Goal: Task Accomplishment & Management: Use online tool/utility

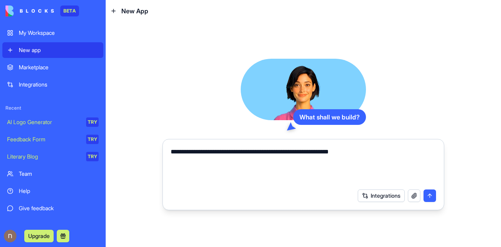
click at [234, 150] on textarea "**********" at bounding box center [304, 166] width 266 height 38
type textarea "**********"
click at [430, 192] on button "submit" at bounding box center [430, 196] width 13 height 13
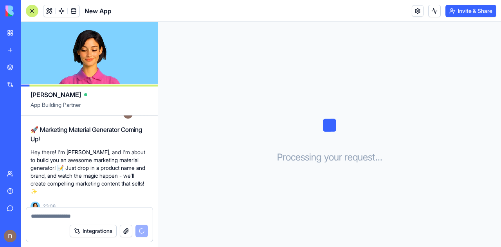
scroll to position [50, 0]
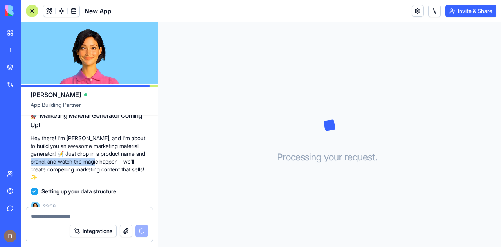
drag, startPoint x: 33, startPoint y: 163, endPoint x: 107, endPoint y: 163, distance: 73.3
click at [107, 163] on p "Hey there! I'm [PERSON_NAME], and I'm about to build you an awesome marketing m…" at bounding box center [90, 157] width 118 height 47
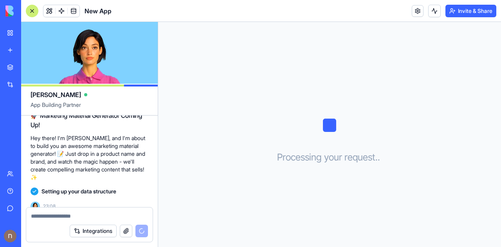
click at [131, 173] on div "🚀 Marketing Material Generator Coming Up! Hey there! I'm [PERSON_NAME], and I'm…" at bounding box center [90, 146] width 118 height 77
click at [62, 14] on span at bounding box center [62, 11] width 22 height 22
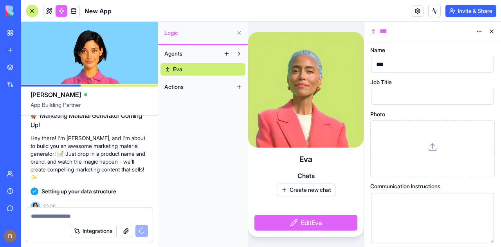
click at [198, 87] on button "Actions" at bounding box center [197, 87] width 72 height 13
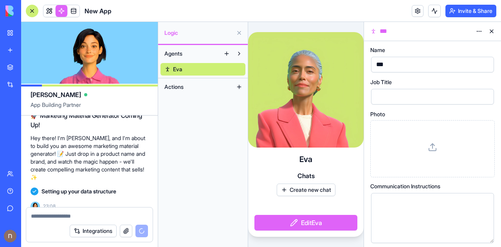
click at [241, 87] on button at bounding box center [239, 87] width 13 height 13
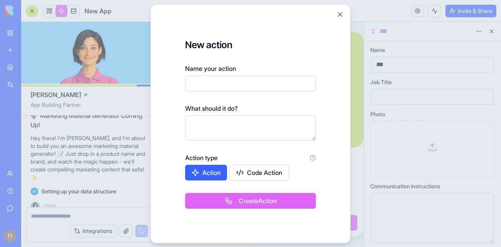
click at [266, 173] on button "Code Action" at bounding box center [260, 173] width 60 height 16
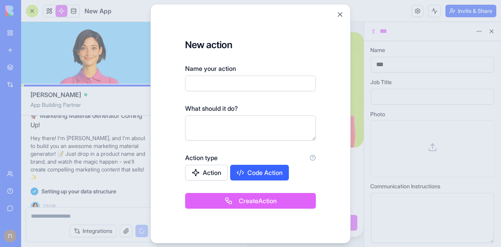
click at [190, 175] on button "Action" at bounding box center [206, 173] width 43 height 16
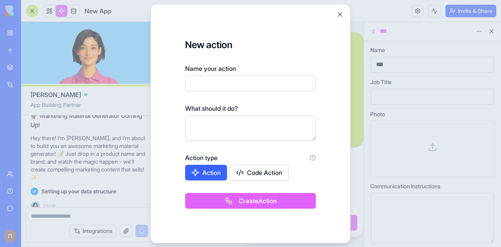
scroll to position [64, 0]
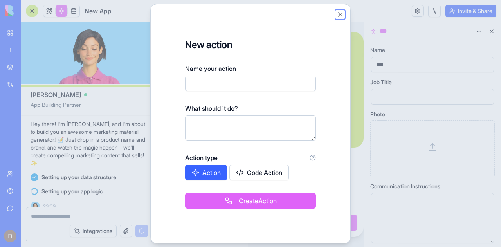
click at [341, 14] on button "Close" at bounding box center [340, 15] width 8 height 8
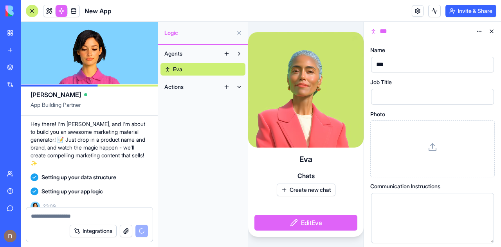
click at [227, 56] on button at bounding box center [227, 53] width 13 height 13
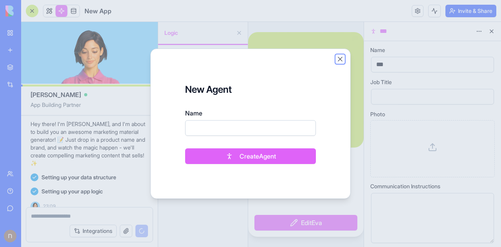
click at [341, 58] on button "Close" at bounding box center [340, 59] width 8 height 8
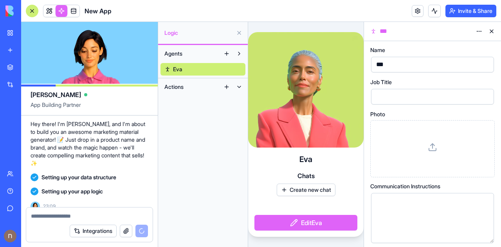
click at [237, 34] on button at bounding box center [239, 33] width 13 height 13
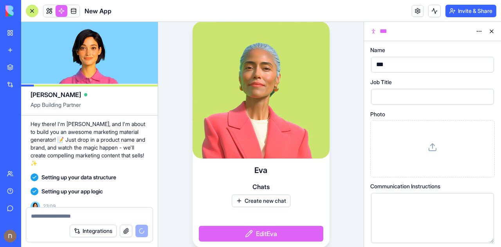
click at [262, 231] on button "Edit [PERSON_NAME]" at bounding box center [261, 234] width 125 height 16
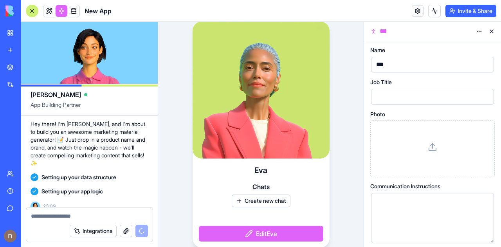
click at [250, 235] on button "Edit [PERSON_NAME]" at bounding box center [261, 234] width 125 height 16
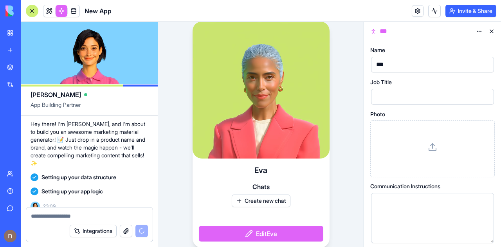
click at [250, 235] on button "Edit [PERSON_NAME]" at bounding box center [261, 234] width 125 height 16
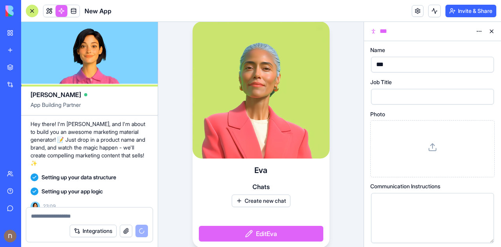
click at [254, 201] on button "Create new chat" at bounding box center [261, 201] width 59 height 13
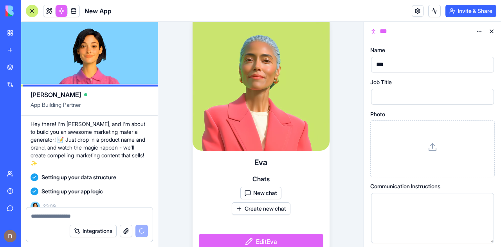
click at [259, 193] on button "New chat" at bounding box center [261, 193] width 41 height 13
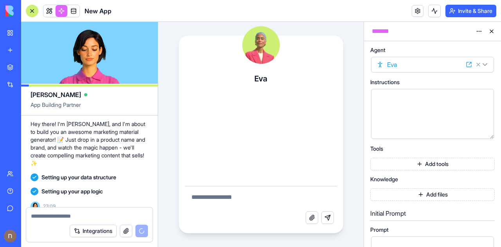
click at [259, 193] on textarea at bounding box center [261, 198] width 152 height 25
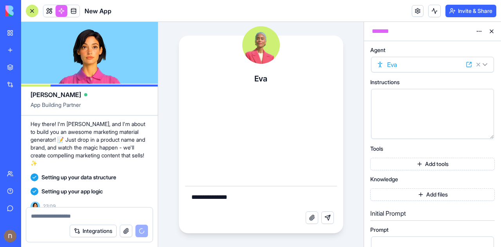
type textarea "**********"
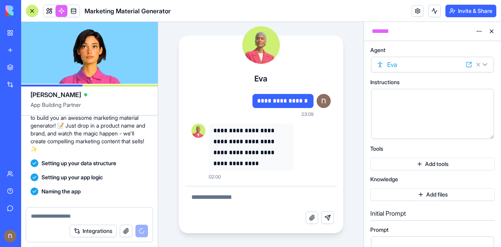
scroll to position [135, 0]
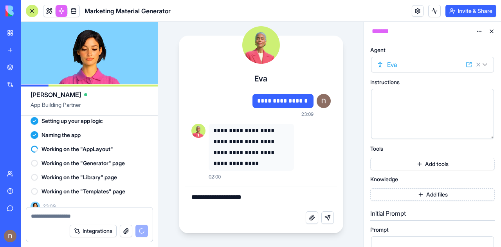
type textarea "**********"
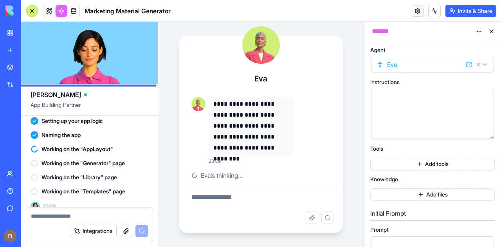
scroll to position [106, 0]
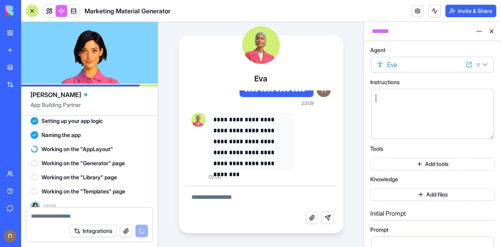
click at [416, 105] on div at bounding box center [426, 114] width 104 height 40
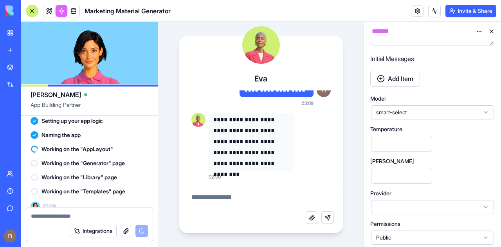
scroll to position [312, 0]
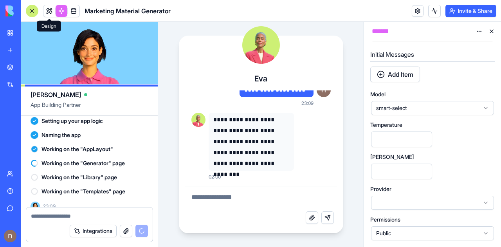
click at [49, 11] on span at bounding box center [49, 11] width 22 height 22
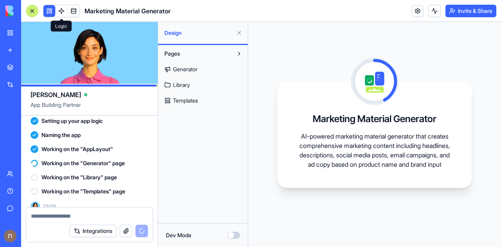
click at [179, 106] on link "Templates" at bounding box center [203, 100] width 85 height 13
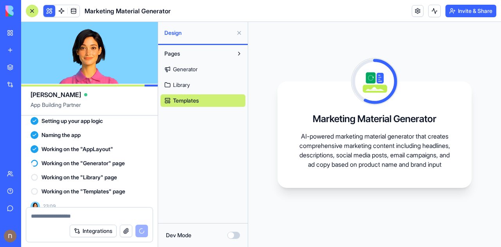
click at [181, 81] on span "Library" at bounding box center [181, 85] width 17 height 8
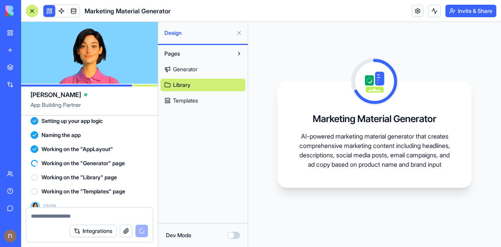
click at [184, 72] on span "Generator" at bounding box center [185, 69] width 25 height 8
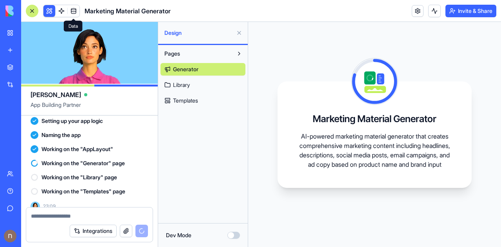
click at [80, 13] on span at bounding box center [74, 11] width 22 height 22
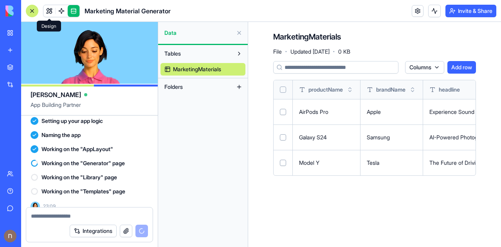
click at [52, 7] on link at bounding box center [49, 11] width 12 height 12
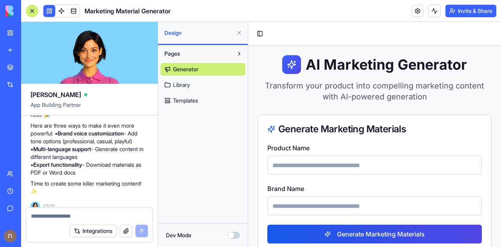
scroll to position [28, 0]
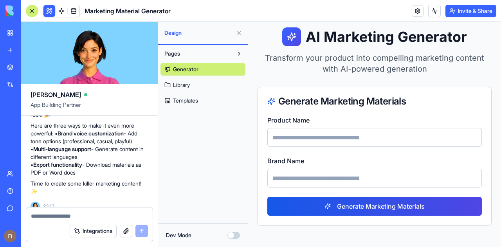
click at [351, 143] on input "Product Name" at bounding box center [375, 137] width 215 height 19
click at [312, 179] on input "Brand Name" at bounding box center [375, 178] width 215 height 19
type input "*********"
click at [301, 140] on input "Product Name" at bounding box center [375, 137] width 215 height 19
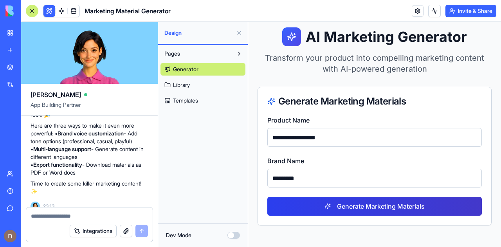
type input "**********"
click at [307, 205] on button "Generate Marketing Materials" at bounding box center [375, 206] width 215 height 19
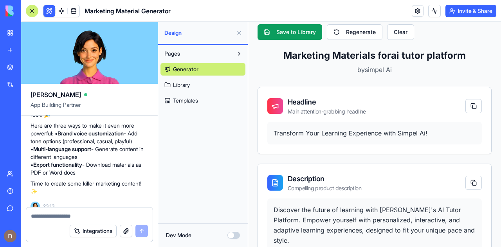
scroll to position [241, 0]
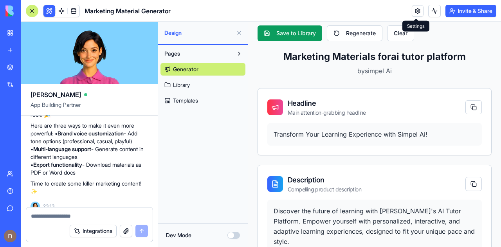
click at [419, 13] on link at bounding box center [418, 11] width 12 height 12
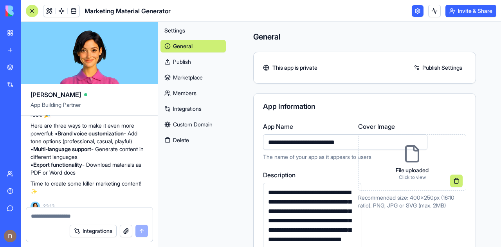
click at [374, 103] on div "App Information" at bounding box center [364, 106] width 203 height 7
click at [417, 11] on link at bounding box center [418, 11] width 12 height 12
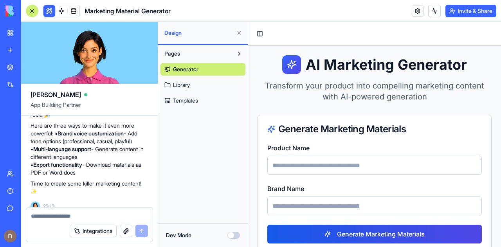
click at [182, 84] on span "Library" at bounding box center [181, 85] width 17 height 8
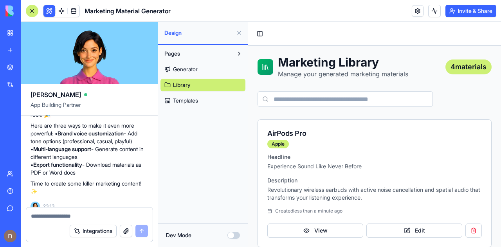
click at [200, 101] on link "Templates" at bounding box center [203, 100] width 85 height 13
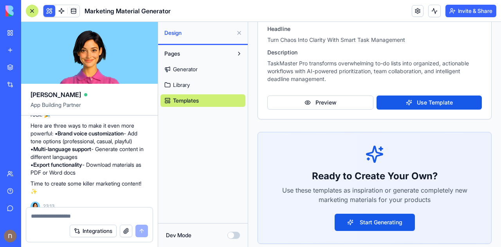
scroll to position [620, 0]
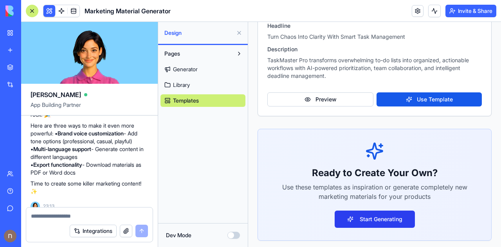
click at [393, 218] on button "Start Generating" at bounding box center [375, 219] width 80 height 17
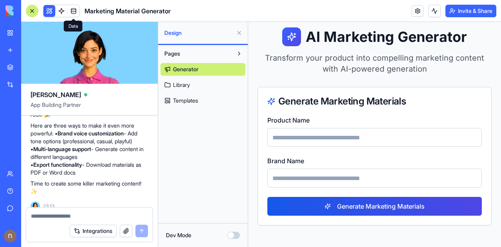
click at [63, 10] on span at bounding box center [74, 11] width 22 height 22
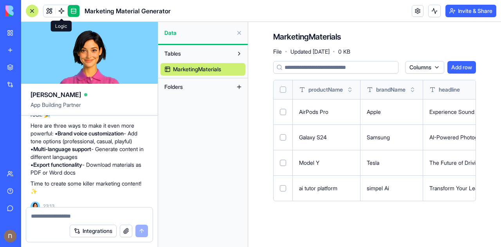
click at [60, 10] on span at bounding box center [62, 11] width 22 height 22
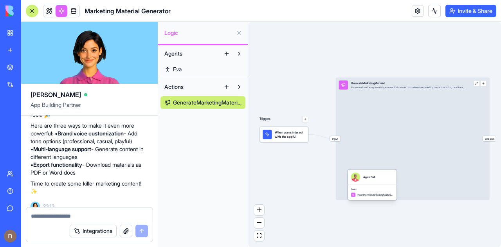
drag, startPoint x: 375, startPoint y: 140, endPoint x: 357, endPoint y: 193, distance: 56.0
click at [357, 193] on div "InsertItemToMarketingMaterialsTable" at bounding box center [372, 195] width 43 height 5
drag, startPoint x: 363, startPoint y: 180, endPoint x: 356, endPoint y: 163, distance: 18.3
click at [362, 177] on div "AgentCall" at bounding box center [372, 176] width 43 height 9
drag, startPoint x: 376, startPoint y: 185, endPoint x: 361, endPoint y: 134, distance: 53.1
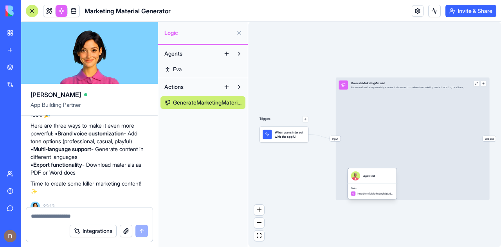
click at [361, 184] on div "Tools InsertItemToMarketingMaterialsTable" at bounding box center [372, 191] width 49 height 15
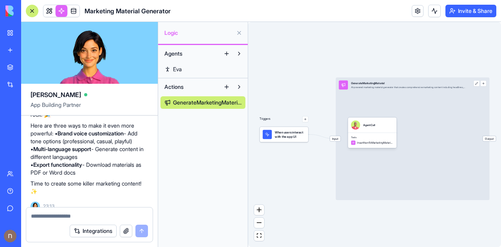
click at [335, 139] on span "Input" at bounding box center [335, 138] width 11 height 5
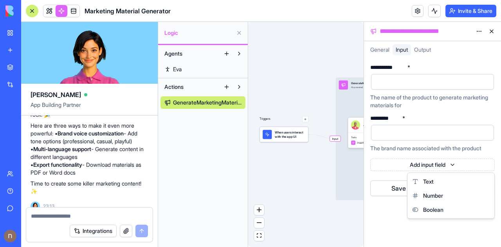
click at [443, 164] on html "BETA My Workspace New app Marketplace Integrations Recent New App AI Logo Gener…" at bounding box center [250, 123] width 501 height 247
click at [382, 217] on html "BETA My Workspace New app Marketplace Integrations Recent New App AI Logo Gener…" at bounding box center [250, 123] width 501 height 247
click at [494, 33] on button at bounding box center [492, 31] width 13 height 13
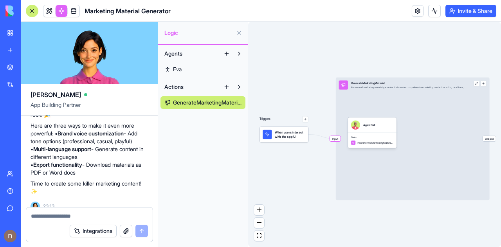
click at [297, 137] on span "When users interact with the app UI" at bounding box center [290, 134] width 31 height 9
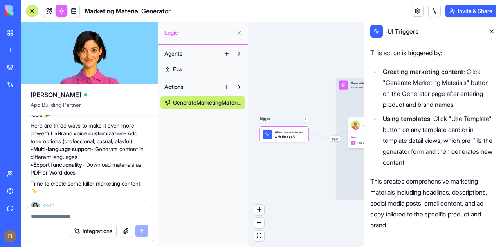
click at [490, 36] on button at bounding box center [492, 31] width 13 height 13
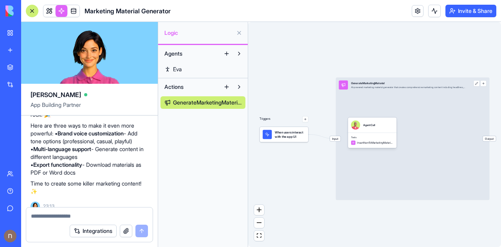
click at [303, 118] on button "button" at bounding box center [305, 119] width 6 height 6
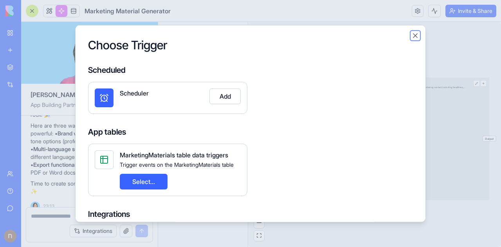
click at [415, 33] on button "Close" at bounding box center [416, 35] width 8 height 8
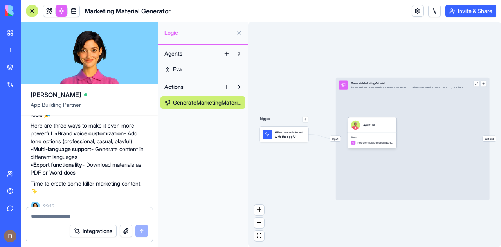
click at [29, 70] on div "Marketplace" at bounding box center [24, 67] width 10 height 8
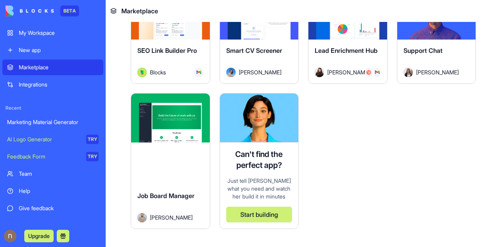
scroll to position [2087, 0]
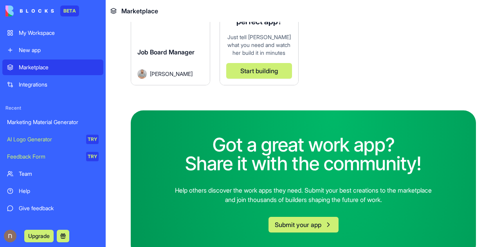
click at [41, 239] on button "Upgrade" at bounding box center [38, 236] width 29 height 13
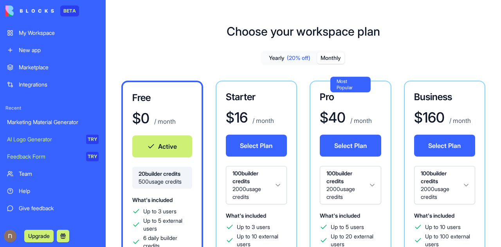
click at [330, 54] on button "Monthly" at bounding box center [330, 57] width 27 height 11
click at [295, 60] on span "(20% off)" at bounding box center [299, 58] width 24 height 8
click at [331, 60] on button "Monthly" at bounding box center [330, 57] width 27 height 11
click at [59, 37] on link "My Workspace" at bounding box center [52, 33] width 101 height 16
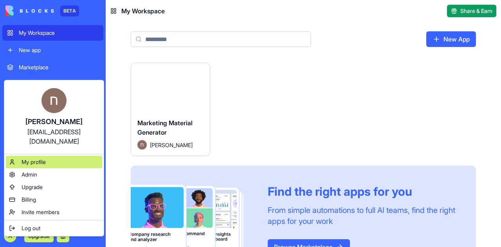
click at [42, 156] on div "My profile" at bounding box center [54, 162] width 96 height 13
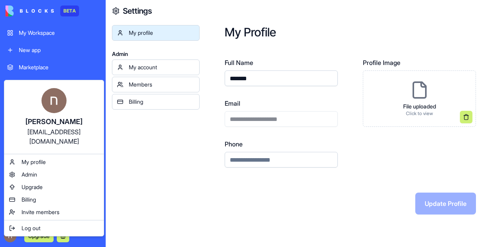
click at [70, 51] on html "**********" at bounding box center [250, 123] width 501 height 247
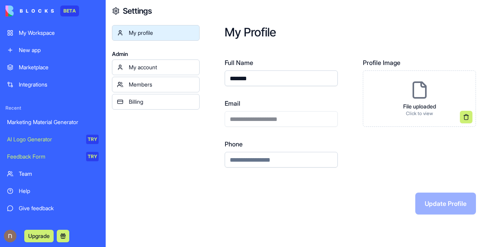
click at [44, 28] on link "My Workspace" at bounding box center [52, 33] width 101 height 16
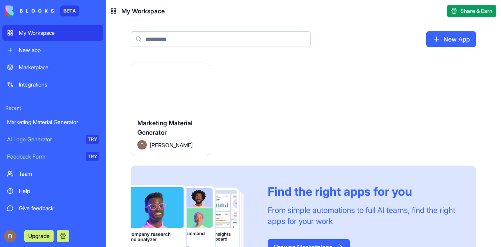
click at [184, 89] on button "Launch" at bounding box center [170, 88] width 59 height 16
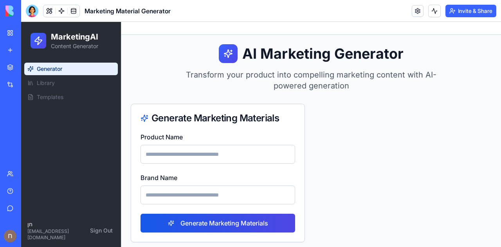
scroll to position [4, 0]
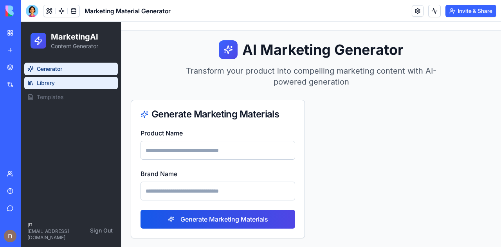
click at [52, 80] on span "Library" at bounding box center [46, 83] width 18 height 8
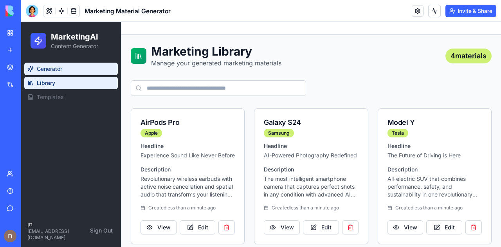
click at [52, 64] on link "Generator" at bounding box center [71, 69] width 94 height 13
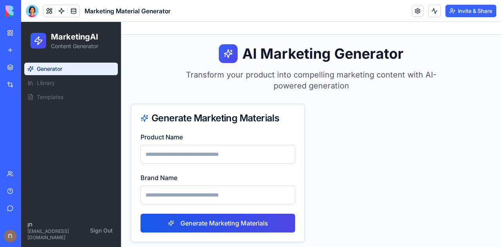
scroll to position [4, 0]
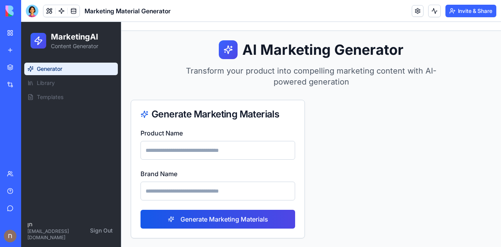
click at [12, 33] on link "My Workspace" at bounding box center [17, 33] width 31 height 16
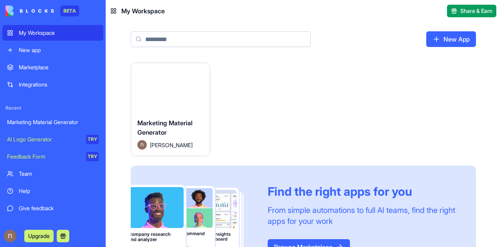
click at [27, 53] on div "New app" at bounding box center [59, 50] width 80 height 8
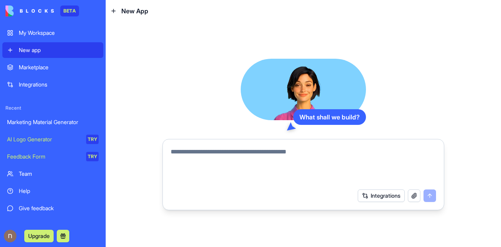
click at [190, 162] on textarea at bounding box center [304, 166] width 266 height 38
click at [185, 162] on textarea at bounding box center [304, 166] width 266 height 38
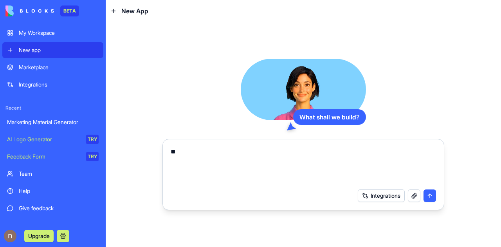
type textarea "*"
click at [63, 119] on div "Marketing Material Generator" at bounding box center [53, 122] width 92 height 8
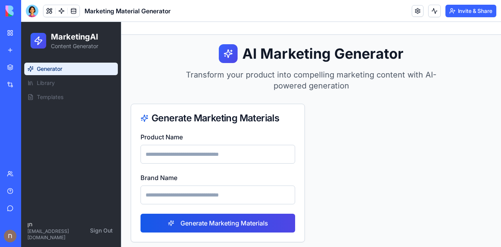
scroll to position [4, 0]
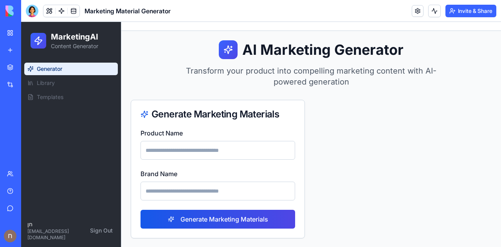
click at [181, 148] on input "Product Name" at bounding box center [218, 150] width 155 height 19
type input "**********"
click at [168, 190] on input "Brand Name" at bounding box center [218, 191] width 155 height 19
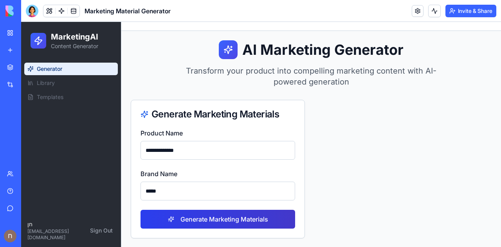
type input "*****"
click at [174, 213] on button "Generate Marketing Materials" at bounding box center [218, 219] width 155 height 19
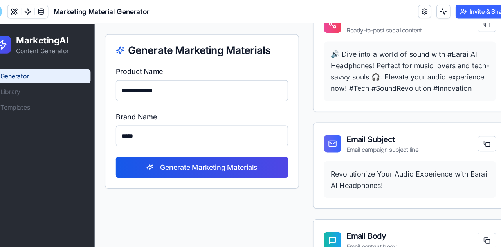
scroll to position [661, 0]
drag, startPoint x: 24, startPoint y: 92, endPoint x: 134, endPoint y: 198, distance: 152.6
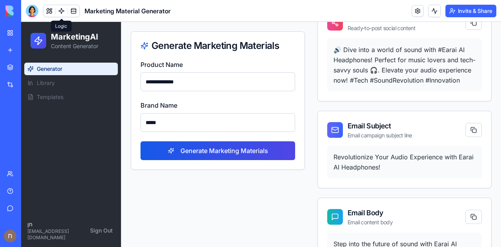
click at [65, 5] on link at bounding box center [62, 11] width 12 height 12
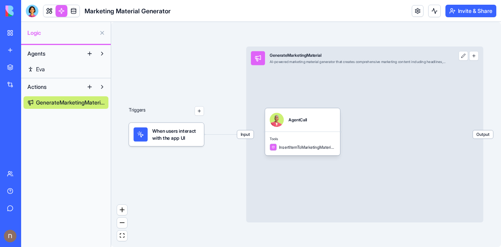
click at [245, 137] on span "Input" at bounding box center [245, 134] width 16 height 8
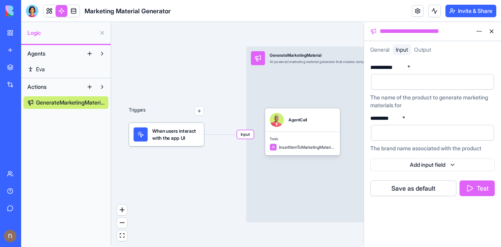
click at [228, 156] on div "Triggers When users interact with the app UI Input GenerateMarketingMaterial AI…" at bounding box center [237, 134] width 253 height 225
click at [495, 32] on button at bounding box center [492, 31] width 13 height 13
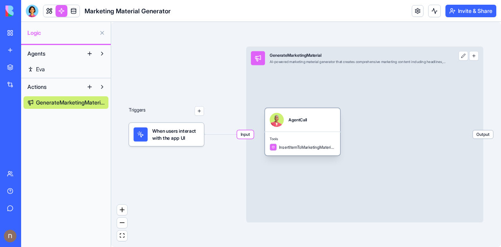
click at [309, 144] on div "InsertItemToMarketingMaterialsTable" at bounding box center [303, 147] width 66 height 7
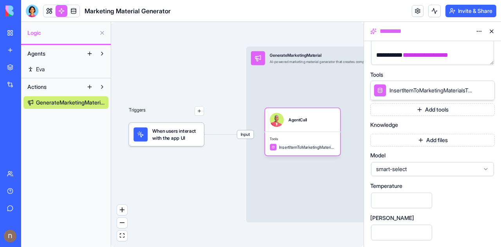
scroll to position [171, 0]
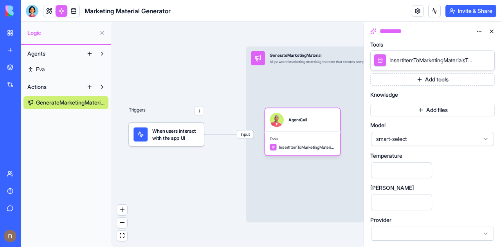
drag, startPoint x: 436, startPoint y: 205, endPoint x: 222, endPoint y: 172, distance: 216.4
click at [222, 172] on div "Triggers When users interact with the app UI Input GenerateMarketingMaterial AI…" at bounding box center [237, 134] width 253 height 225
click at [492, 29] on button at bounding box center [492, 31] width 13 height 13
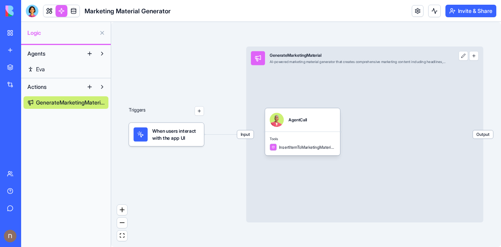
click at [475, 61] on div "Input GenerateMarketingMaterial AI-powered marketing material generator that cr…" at bounding box center [364, 135] width 237 height 176
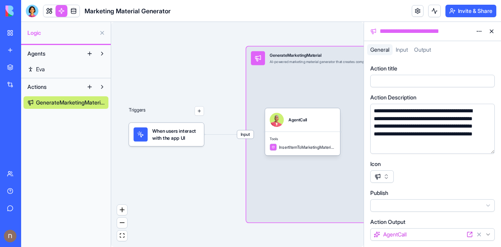
click at [493, 31] on button at bounding box center [492, 31] width 13 height 13
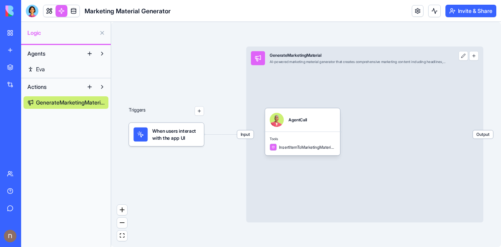
click at [483, 136] on span "Output" at bounding box center [483, 134] width 20 height 8
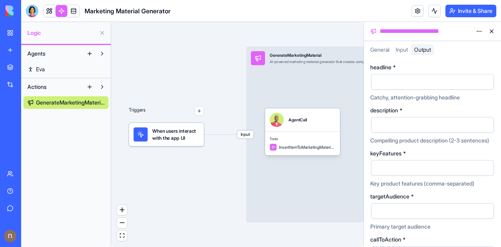
click at [492, 33] on button at bounding box center [492, 31] width 13 height 13
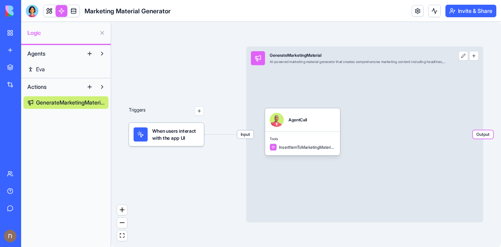
drag, startPoint x: 225, startPoint y: 105, endPoint x: 170, endPoint y: 95, distance: 55.8
click at [170, 95] on div "Triggers When users interact with the app UI Input GenerateMarketingMaterial AI…" at bounding box center [306, 134] width 390 height 225
drag, startPoint x: 227, startPoint y: 73, endPoint x: 123, endPoint y: 72, distance: 104.2
click at [123, 72] on div "Triggers When users interact with the app UI Input GenerateMarketingMaterial AI…" at bounding box center [306, 134] width 390 height 225
drag, startPoint x: 195, startPoint y: 66, endPoint x: 182, endPoint y: 66, distance: 12.9
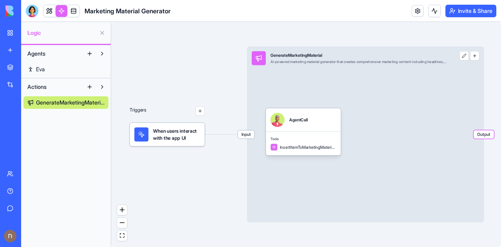
click at [182, 66] on div "Triggers When users interact with the app UI Input GenerateMarketingMaterial AI…" at bounding box center [306, 134] width 390 height 225
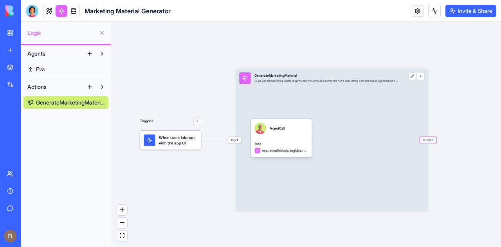
click at [415, 79] on button at bounding box center [413, 76] width 8 height 8
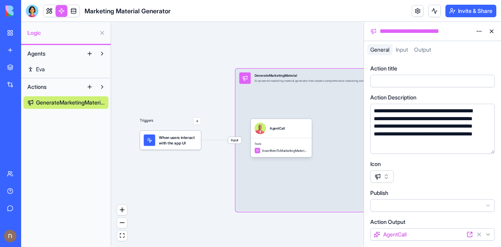
click at [298, 51] on div "Triggers When users interact with the app UI Input GenerateMarketingMaterial AI…" at bounding box center [237, 134] width 253 height 225
click at [490, 28] on button at bounding box center [492, 31] width 13 height 13
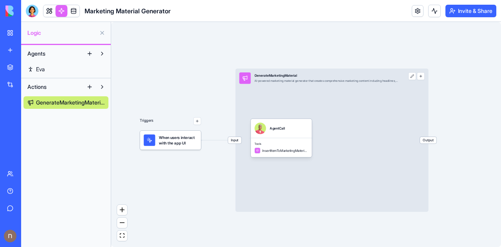
click at [199, 121] on button "button" at bounding box center [198, 122] width 8 height 8
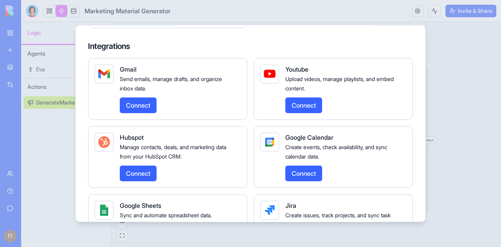
scroll to position [170, 0]
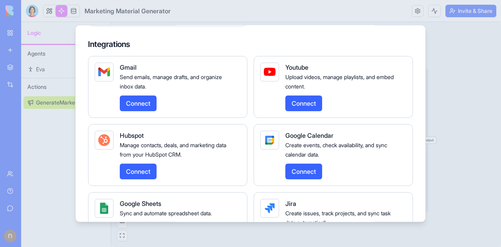
click at [449, 37] on div at bounding box center [250, 123] width 501 height 247
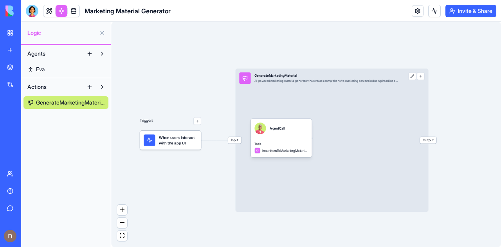
drag, startPoint x: 483, startPoint y: 147, endPoint x: 374, endPoint y: 123, distance: 111.4
click at [374, 123] on div "Triggers When users interact with the app UI Input GenerateMarketingMaterial AI…" at bounding box center [306, 134] width 390 height 225
drag, startPoint x: 470, startPoint y: 87, endPoint x: 396, endPoint y: 80, distance: 74.4
click at [396, 80] on div "Triggers When users interact with the app UI Input GenerateMarketingMaterial AI…" at bounding box center [306, 134] width 390 height 225
click at [281, 144] on span "Tools" at bounding box center [282, 144] width 54 height 4
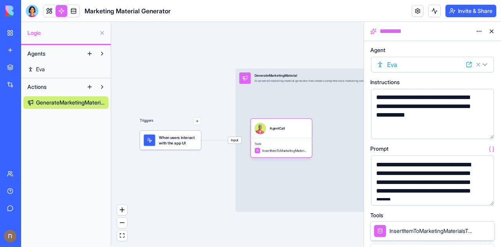
scroll to position [30, 0]
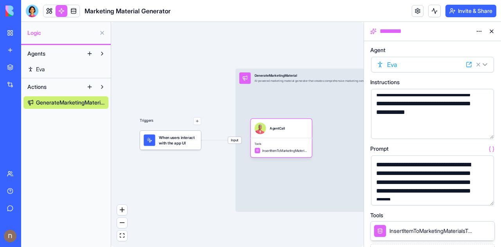
click at [494, 82] on icon at bounding box center [493, 82] width 1 height 5
click at [487, 128] on button "button" at bounding box center [486, 131] width 13 height 13
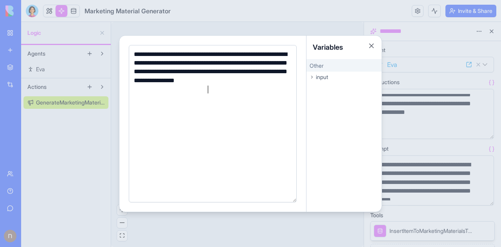
click at [328, 79] on span "input" at bounding box center [322, 77] width 12 height 8
click at [329, 87] on span "productName" at bounding box center [327, 89] width 29 height 6
click at [327, 99] on span "brandName" at bounding box center [325, 100] width 25 height 6
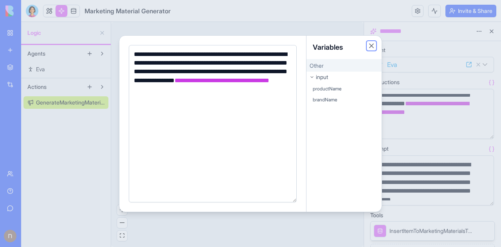
click at [369, 43] on button "Close" at bounding box center [372, 46] width 8 height 8
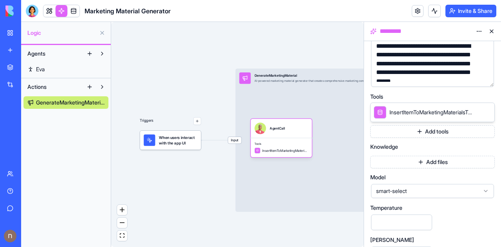
scroll to position [126, 0]
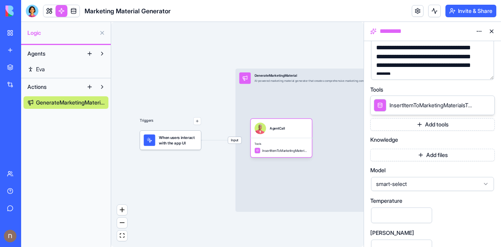
click at [478, 105] on icon at bounding box center [477, 105] width 6 height 6
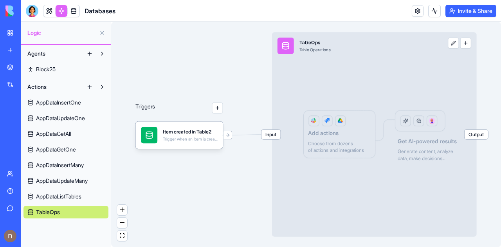
click at [405, 123] on div "Input TableOps Table Operations Output Add actions Choose from dozens of action…" at bounding box center [374, 134] width 205 height 205
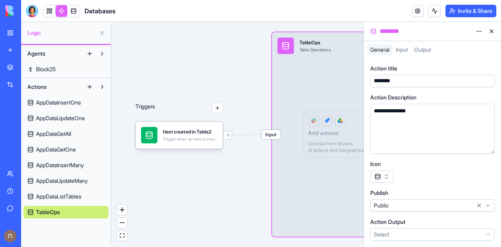
click at [228, 68] on div "Triggers Item created in Table2 Trigger when an item is created in the Table2 t…" at bounding box center [237, 134] width 253 height 225
click at [49, 7] on link at bounding box center [49, 11] width 12 height 12
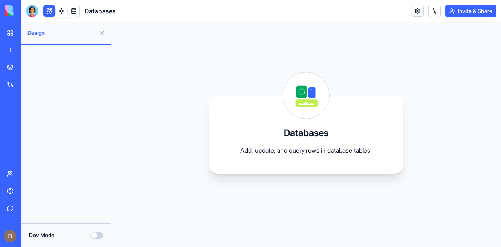
click at [161, 49] on div "Databases Add, update, and query rows in database tables." at bounding box center [306, 134] width 390 height 225
click at [60, 9] on link at bounding box center [62, 11] width 12 height 12
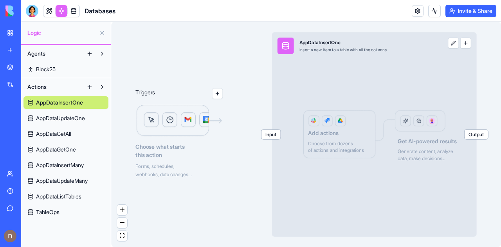
click at [61, 68] on link "Block25" at bounding box center [66, 69] width 85 height 13
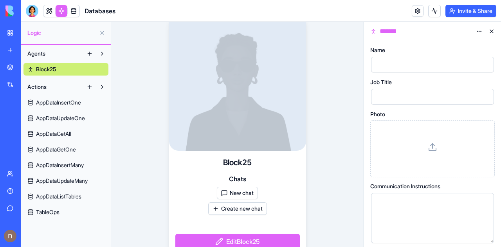
scroll to position [8, 0]
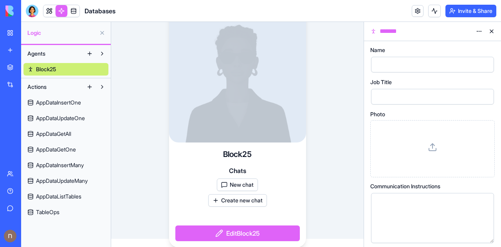
click at [62, 130] on span "AppDataGetAll" at bounding box center [53, 134] width 35 height 8
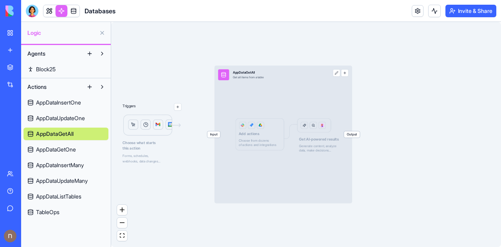
click at [161, 123] on img at bounding box center [152, 125] width 59 height 22
click at [140, 139] on div "Choose what starts this action Forms, schedules, webhooks, data changes..." at bounding box center [152, 139] width 59 height 50
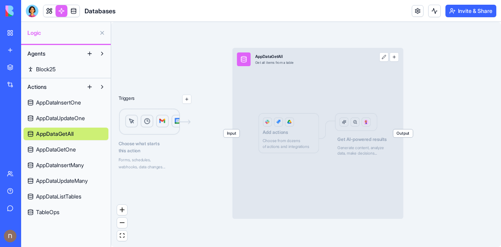
click at [176, 119] on img at bounding box center [155, 122] width 73 height 27
click at [188, 101] on button "button" at bounding box center [187, 99] width 9 height 9
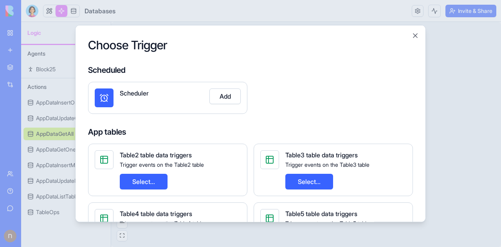
click at [226, 92] on button "Add" at bounding box center [225, 96] width 31 height 16
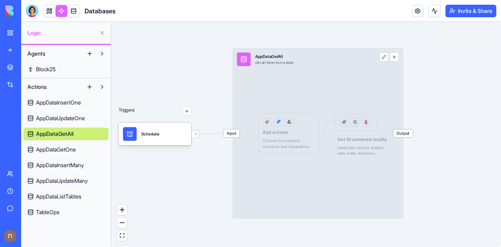
click at [234, 134] on span "Input" at bounding box center [232, 134] width 16 height 8
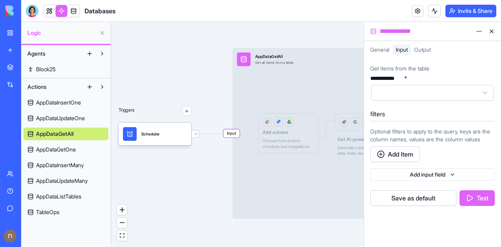
click at [425, 93] on html "**********" at bounding box center [250, 123] width 501 height 247
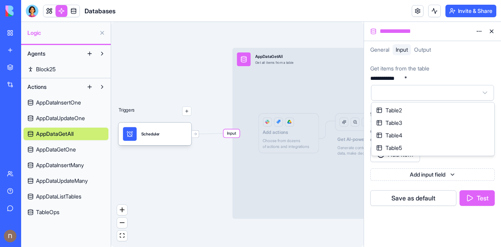
select select "**********"
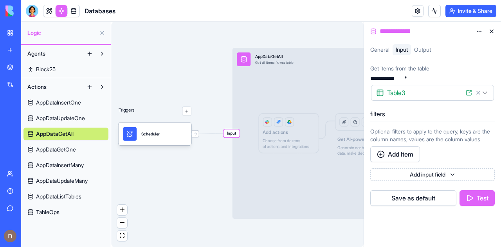
click at [408, 161] on button "Add Item" at bounding box center [396, 154] width 50 height 16
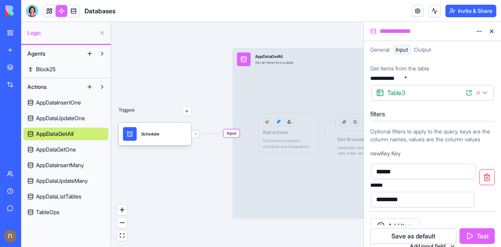
click at [103, 33] on button at bounding box center [102, 33] width 13 height 13
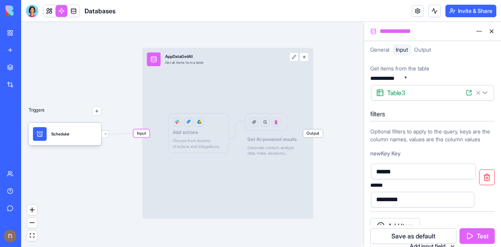
click at [491, 30] on button at bounding box center [492, 31] width 13 height 13
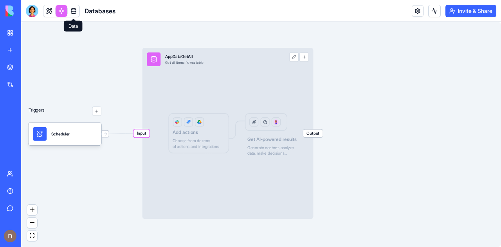
click at [70, 8] on link at bounding box center [74, 11] width 12 height 12
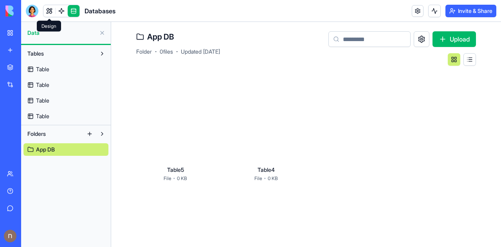
click at [51, 10] on link at bounding box center [49, 11] width 12 height 12
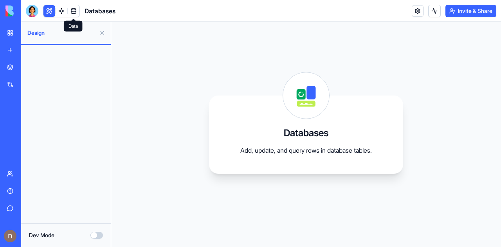
click at [77, 8] on link at bounding box center [74, 11] width 12 height 12
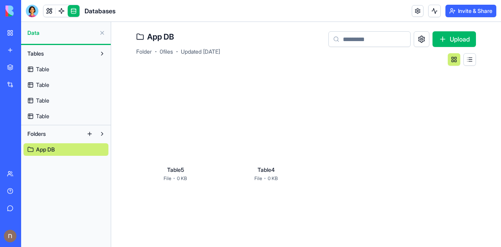
click at [48, 30] on span "Data" at bounding box center [61, 33] width 69 height 8
click at [47, 8] on link at bounding box center [49, 11] width 12 height 12
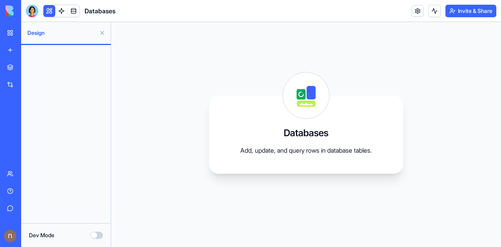
click at [13, 35] on link "My Workspace" at bounding box center [17, 33] width 31 height 16
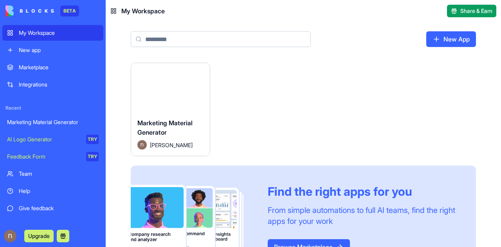
click at [35, 123] on div "Marketing Material Generator" at bounding box center [53, 122] width 92 height 8
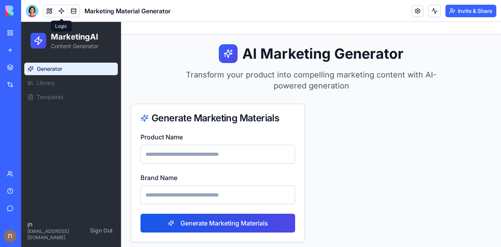
click at [59, 14] on link at bounding box center [62, 11] width 12 height 12
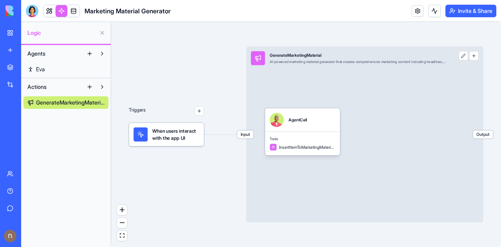
click at [460, 61] on div "Input GenerateMarketingMaterial AI-powered marketing material generator that cr…" at bounding box center [364, 135] width 237 height 176
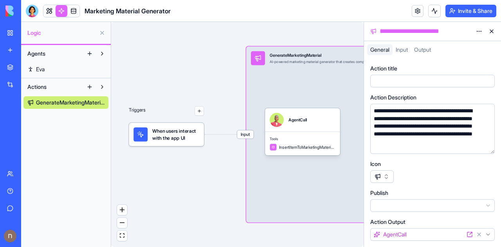
drag, startPoint x: 241, startPoint y: 89, endPoint x: 132, endPoint y: 80, distance: 108.9
click at [132, 80] on div "Triggers When users interact with the app UI Input GenerateMarketingMaterial AI…" at bounding box center [237, 134] width 253 height 225
click at [308, 135] on div "Tools InsertItemToMarketingMaterialsTable" at bounding box center [302, 144] width 75 height 24
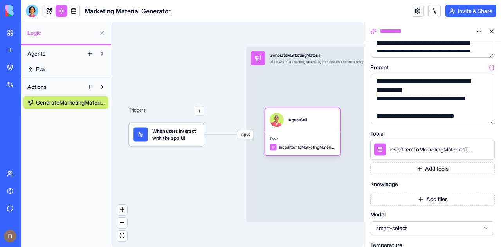
scroll to position [82, 0]
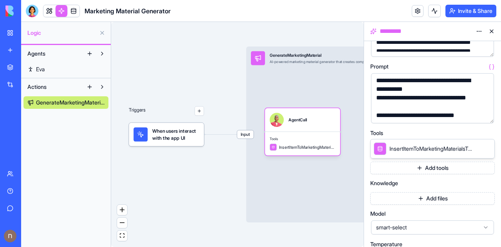
click at [458, 169] on button "Add tools" at bounding box center [433, 168] width 125 height 13
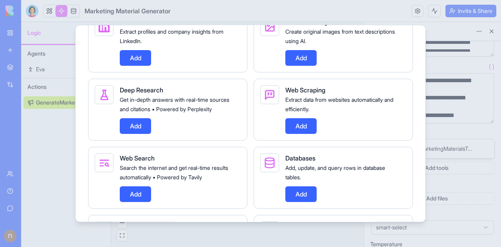
scroll to position [425, 0]
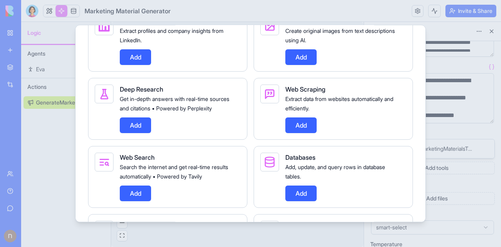
click at [127, 133] on button "Add" at bounding box center [135, 125] width 31 height 16
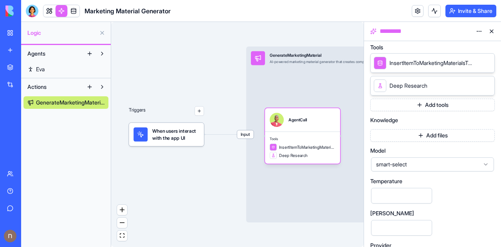
scroll to position [168, 0]
click at [422, 137] on button "Add files" at bounding box center [433, 135] width 125 height 13
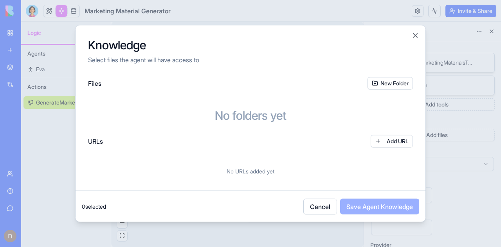
click at [387, 137] on button "Add URL" at bounding box center [392, 141] width 42 height 13
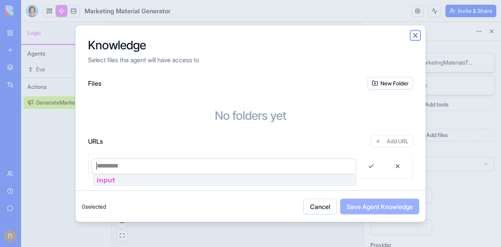
click at [418, 36] on button "Close" at bounding box center [416, 35] width 8 height 8
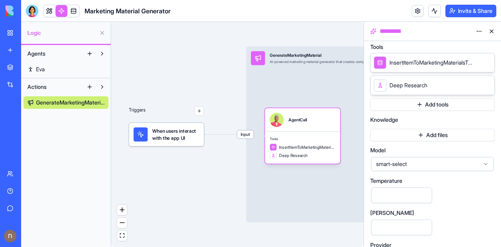
scroll to position [194, 0]
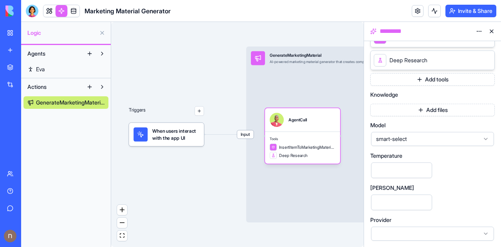
click at [331, 236] on div "Triggers When users interact with the app UI Input GenerateMarketingMaterial AI…" at bounding box center [237, 134] width 253 height 225
click at [486, 32] on button at bounding box center [492, 31] width 13 height 13
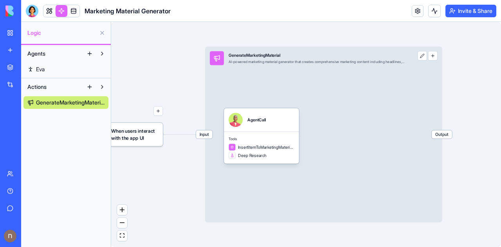
drag, startPoint x: 471, startPoint y: 158, endPoint x: 480, endPoint y: 101, distance: 58.0
click at [480, 101] on div "Triggers When users interact with the app UI Input GenerateMarketingMaterial AI…" at bounding box center [306, 134] width 390 height 225
drag, startPoint x: 468, startPoint y: 100, endPoint x: 489, endPoint y: 83, distance: 26.4
click at [489, 83] on div "Triggers When users interact with the app UI Input GenerateMarketingMaterial AI…" at bounding box center [306, 134] width 390 height 225
click at [251, 156] on span "Deep Research" at bounding box center [252, 155] width 29 height 6
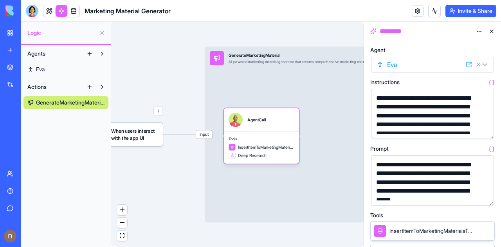
click at [495, 30] on button at bounding box center [492, 31] width 13 height 13
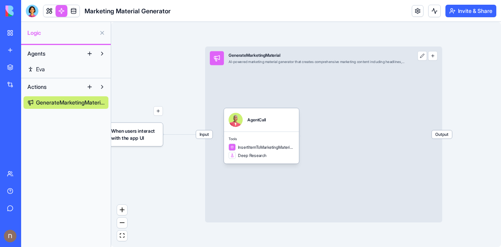
click at [412, 36] on div "Triggers When users interact with the app UI Input GenerateMarketingMaterial AI…" at bounding box center [306, 134] width 390 height 225
